Goal: Task Accomplishment & Management: Manage account settings

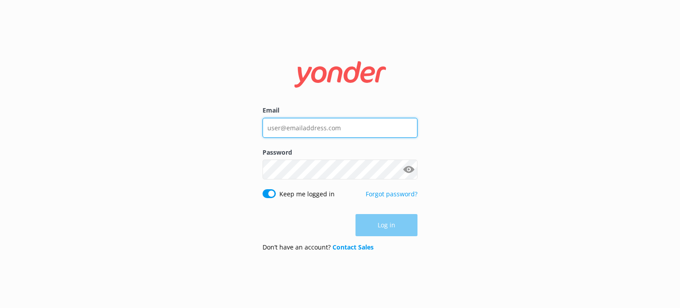
type input "[EMAIL_ADDRESS][DOMAIN_NAME]"
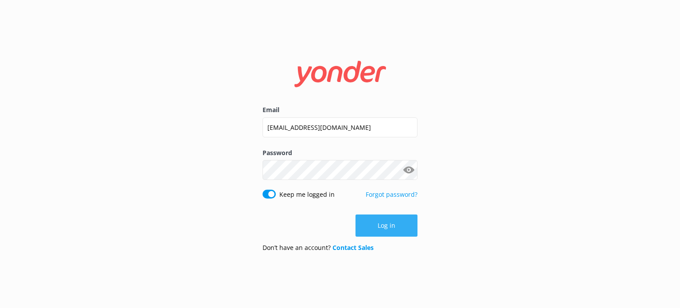
click at [377, 223] on button "Log in" at bounding box center [386, 225] width 62 height 22
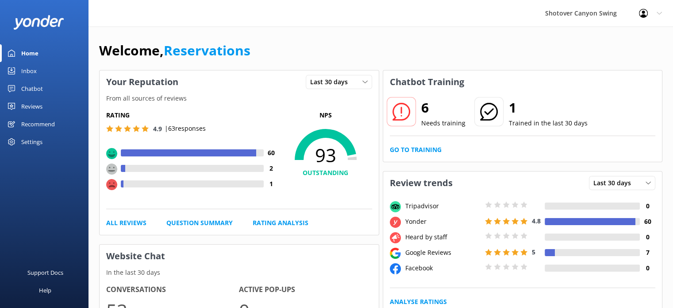
click at [26, 108] on div "Reviews" at bounding box center [31, 106] width 21 height 18
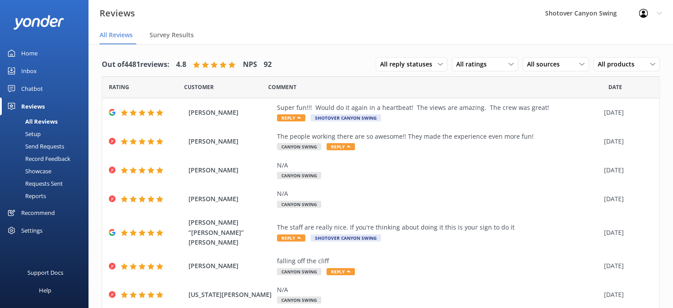
scroll to position [106, 0]
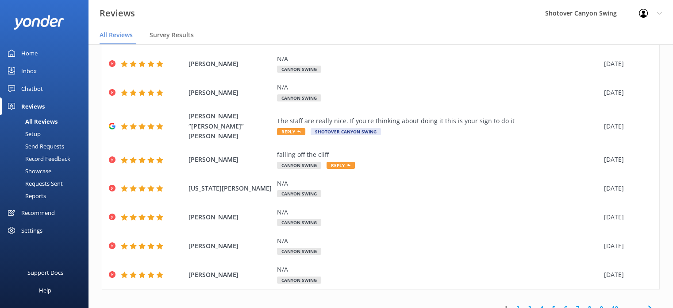
click at [512, 304] on link "2" at bounding box center [518, 308] width 12 height 8
